Goal: Task Accomplishment & Management: Manage account settings

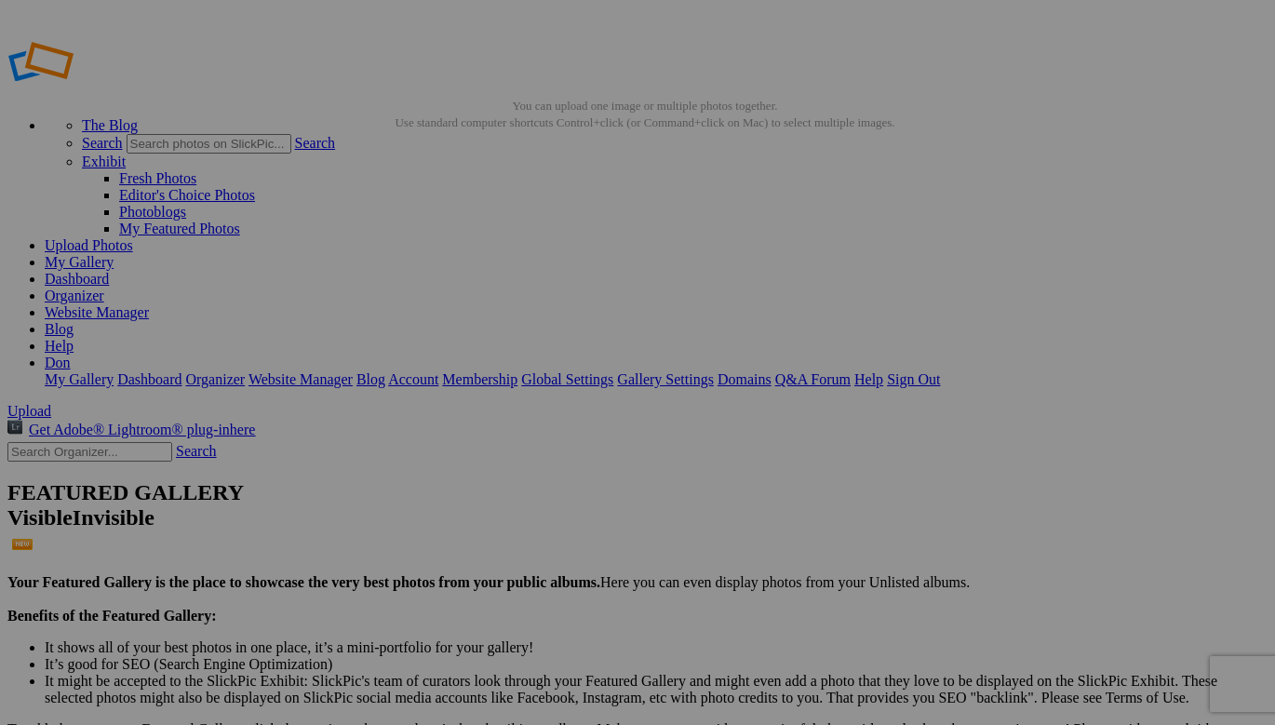
drag, startPoint x: 496, startPoint y: 282, endPoint x: 66, endPoint y: 213, distance: 435.4
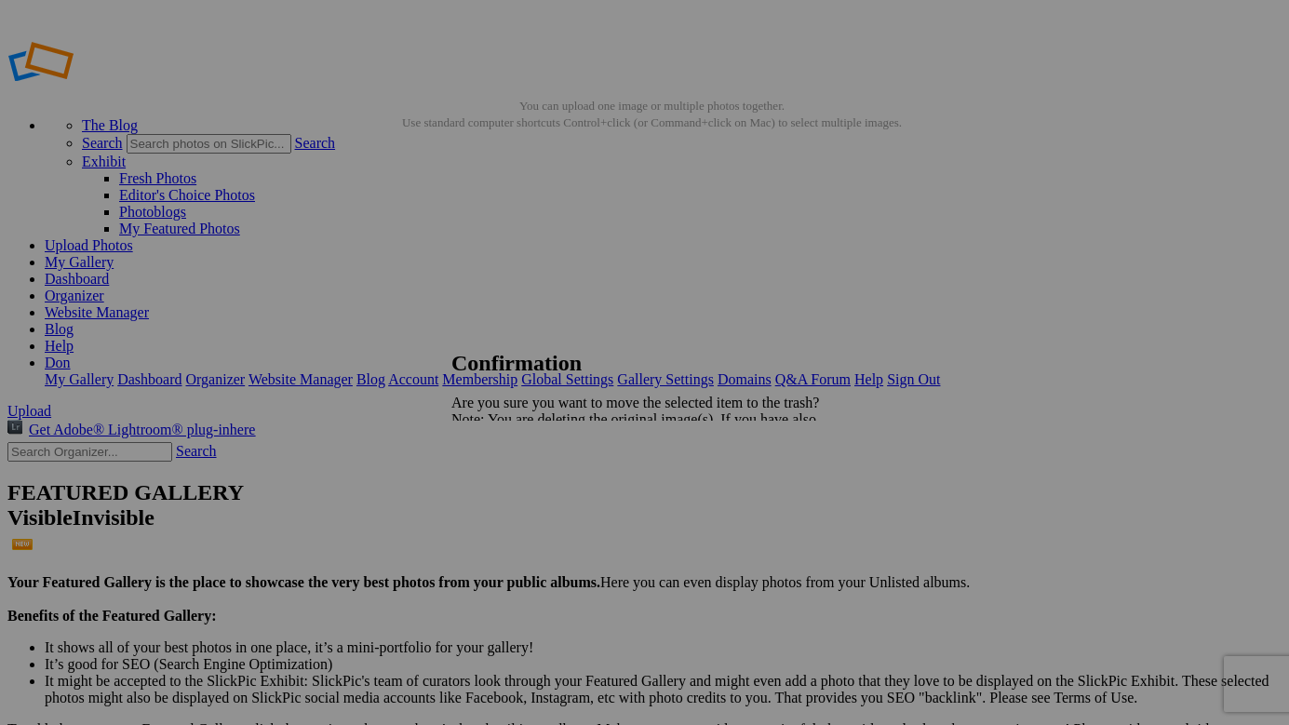
click at [514, 483] on span "Yes" at bounding box center [502, 484] width 21 height 16
